Goal: Information Seeking & Learning: Learn about a topic

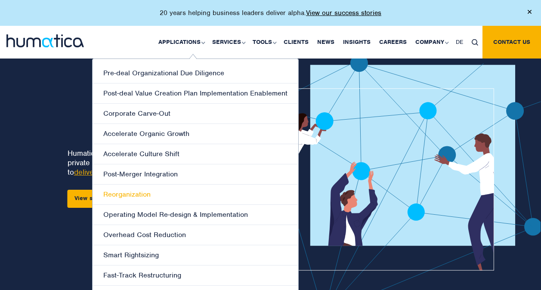
click at [133, 191] on link "Reorganization" at bounding box center [195, 195] width 206 height 20
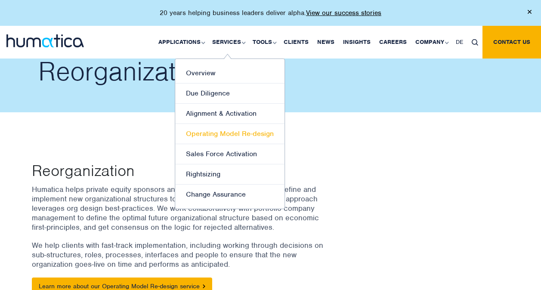
drag, startPoint x: 243, startPoint y: 132, endPoint x: 249, endPoint y: 133, distance: 5.4
click at [243, 132] on link "Operating Model Re-design" at bounding box center [229, 134] width 109 height 20
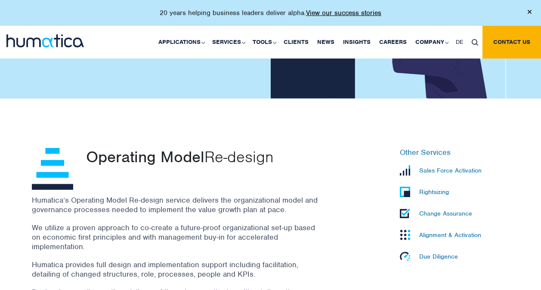
scroll to position [172, 0]
